Goal: Transaction & Acquisition: Download file/media

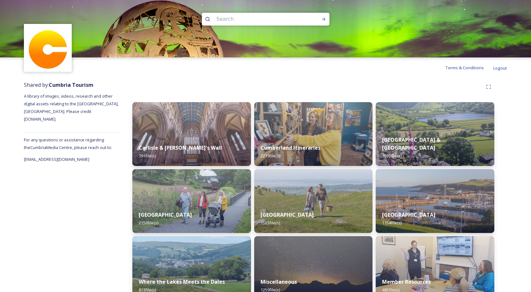
click at [237, 22] on input at bounding box center [256, 19] width 87 height 14
type input "grange in [GEOGRAPHIC_DATA]"
click at [324, 18] on icon at bounding box center [324, 19] width 4 height 3
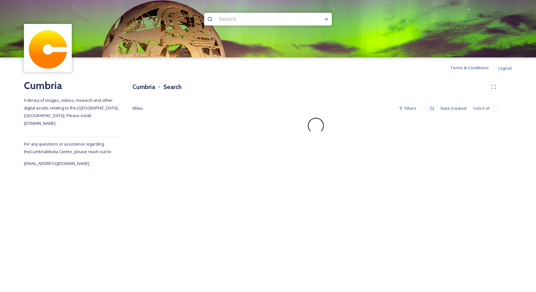
click at [239, 17] on input at bounding box center [258, 19] width 87 height 14
click at [324, 18] on icon at bounding box center [325, 19] width 5 height 5
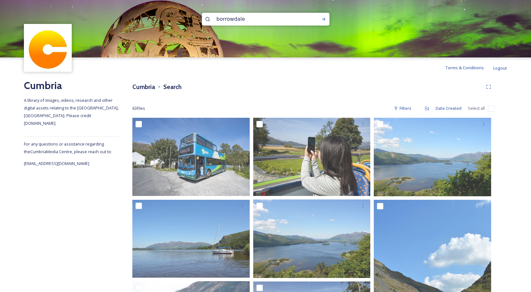
click at [250, 20] on input "borrowdale" at bounding box center [256, 19] width 87 height 14
type input "b"
click at [322, 19] on icon at bounding box center [323, 19] width 5 height 5
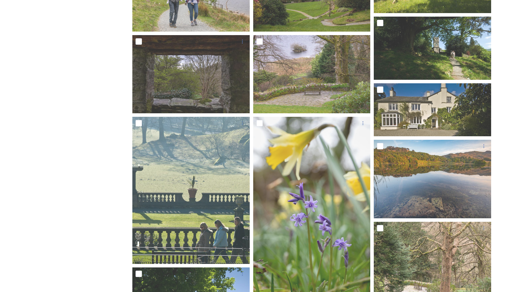
scroll to position [287, 0]
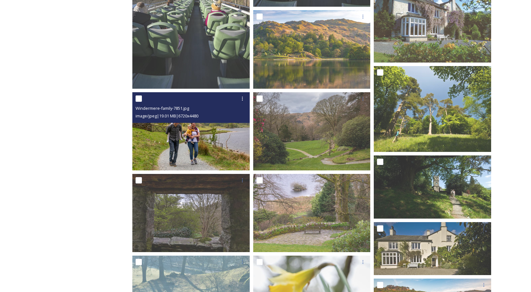
click at [185, 133] on img at bounding box center [190, 131] width 117 height 78
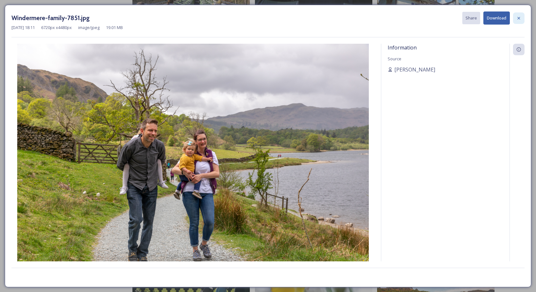
click at [518, 17] on icon at bounding box center [518, 18] width 5 height 5
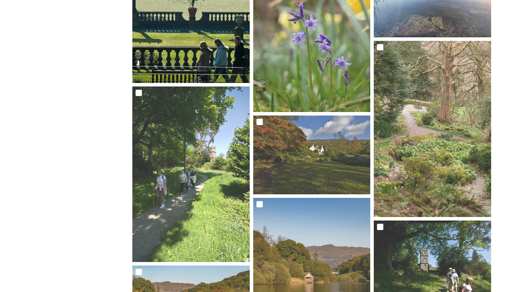
scroll to position [638, 0]
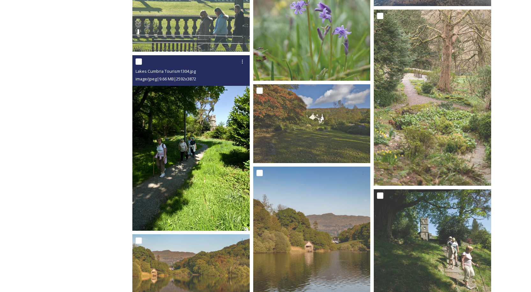
click at [182, 142] on img at bounding box center [190, 142] width 117 height 175
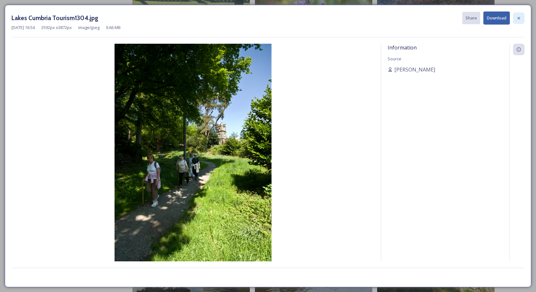
click at [516, 18] on icon at bounding box center [518, 18] width 5 height 5
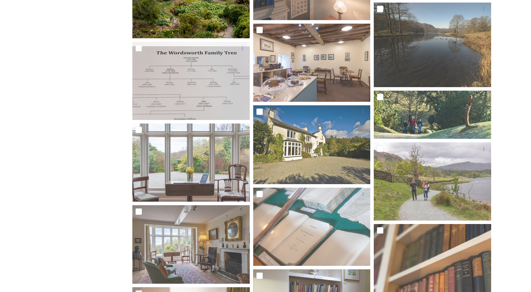
scroll to position [2199, 0]
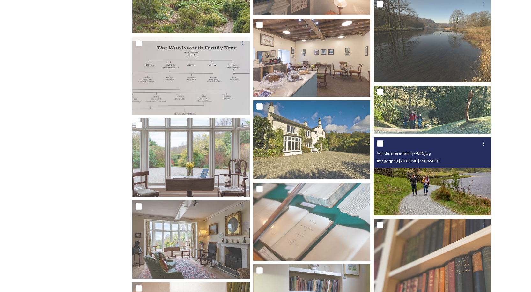
click at [436, 181] on img at bounding box center [432, 176] width 117 height 78
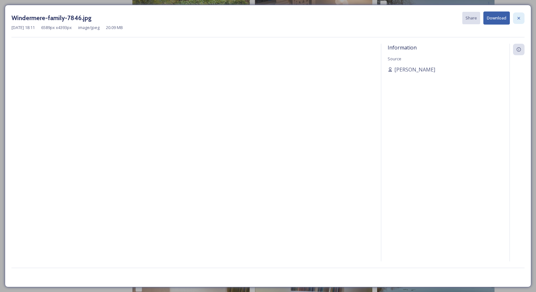
click at [518, 18] on icon at bounding box center [518, 18] width 3 height 3
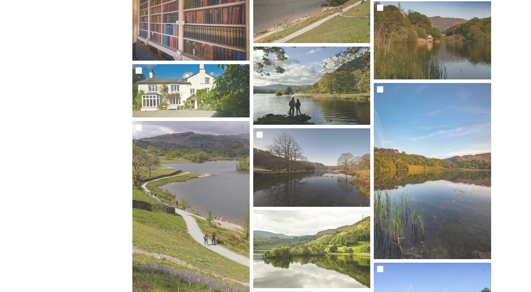
scroll to position [2582, 0]
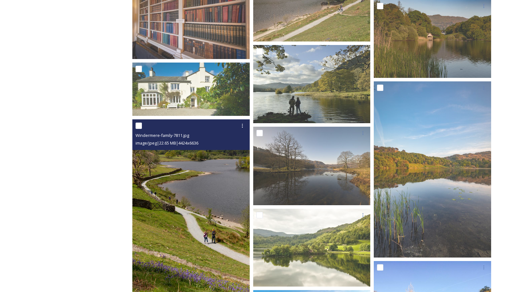
click at [192, 220] on img at bounding box center [190, 207] width 117 height 176
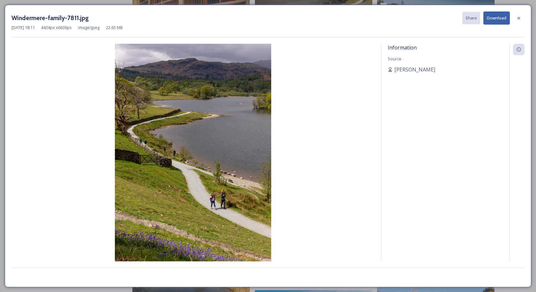
click at [496, 17] on button "Download" at bounding box center [496, 17] width 26 height 13
click at [516, 18] on icon at bounding box center [518, 18] width 5 height 5
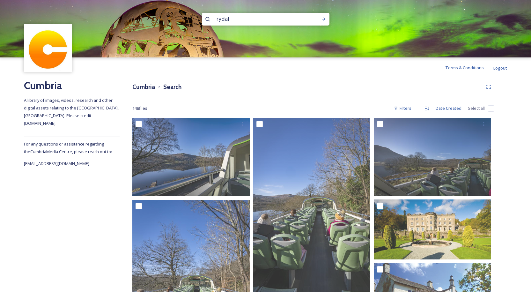
click at [235, 18] on input "rydal" at bounding box center [256, 19] width 87 height 14
drag, startPoint x: 235, startPoint y: 18, endPoint x: 210, endPoint y: 21, distance: 25.0
click at [210, 21] on div "rydal" at bounding box center [266, 19] width 128 height 13
click at [325, 18] on icon at bounding box center [323, 19] width 5 height 5
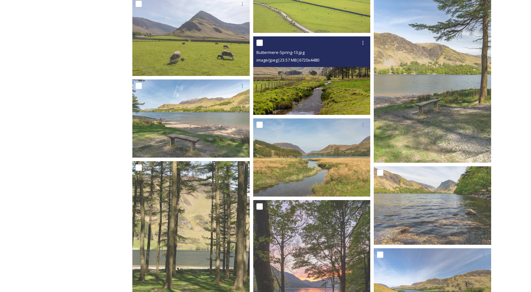
scroll to position [3132, 0]
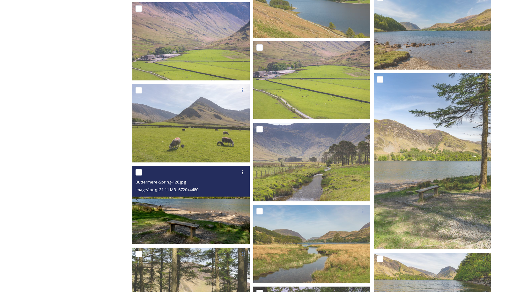
click at [197, 213] on img at bounding box center [190, 205] width 117 height 78
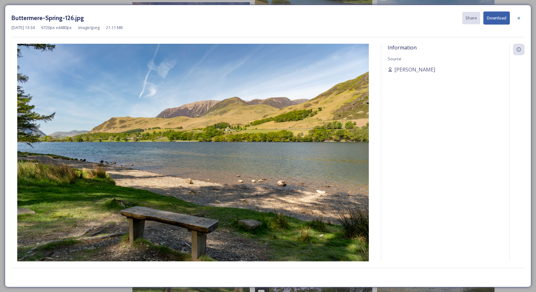
click at [494, 18] on button "Download" at bounding box center [496, 17] width 26 height 13
click at [518, 16] on icon at bounding box center [518, 18] width 5 height 5
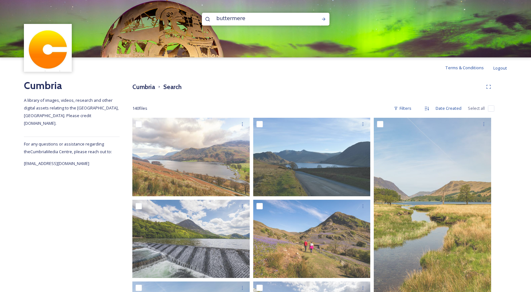
click at [223, 17] on input "buttermere" at bounding box center [256, 18] width 87 height 14
drag, startPoint x: 213, startPoint y: 18, endPoint x: 162, endPoint y: 19, distance: 51.3
click at [165, 19] on div "buttermere" at bounding box center [265, 28] width 531 height 57
type input "dubwath"
click at [324, 20] on icon at bounding box center [324, 19] width 4 height 3
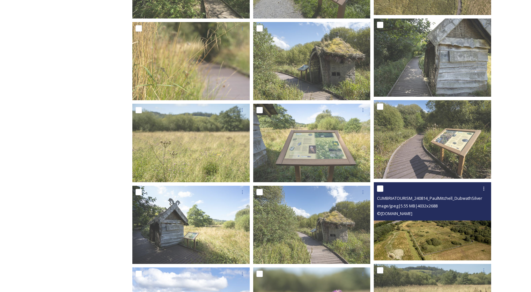
scroll to position [309, 0]
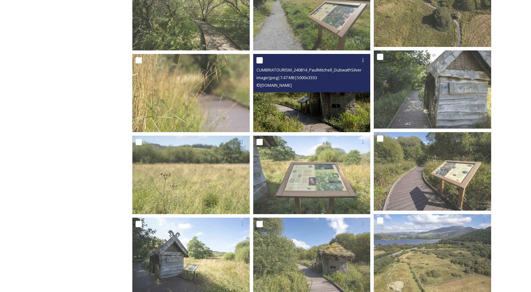
click at [313, 111] on img at bounding box center [311, 93] width 117 height 78
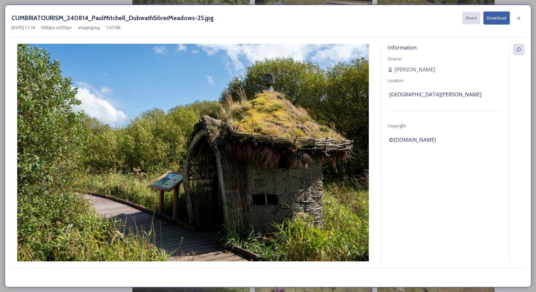
click at [496, 18] on button "Download" at bounding box center [496, 17] width 26 height 13
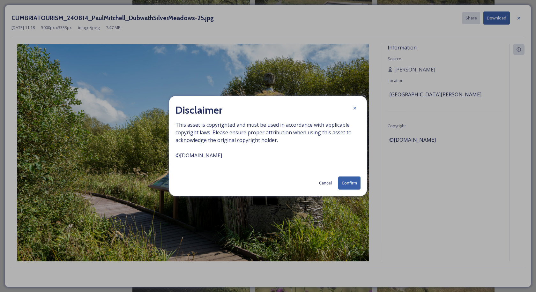
click at [347, 181] on button "Confirm" at bounding box center [349, 182] width 22 height 13
